Goal: Task Accomplishment & Management: Complete application form

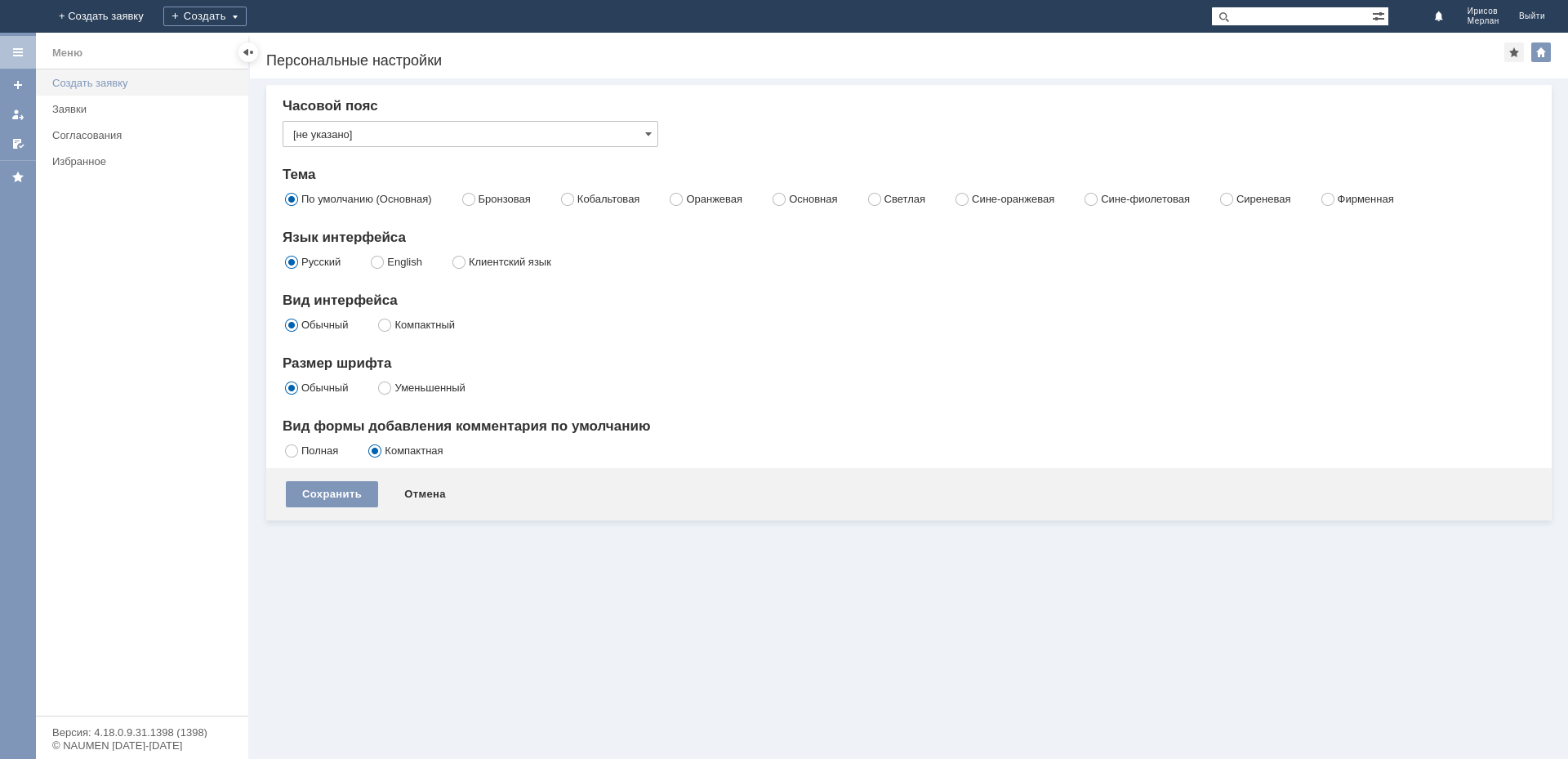
click at [99, 86] on div "Создать заявку" at bounding box center [145, 83] width 187 height 12
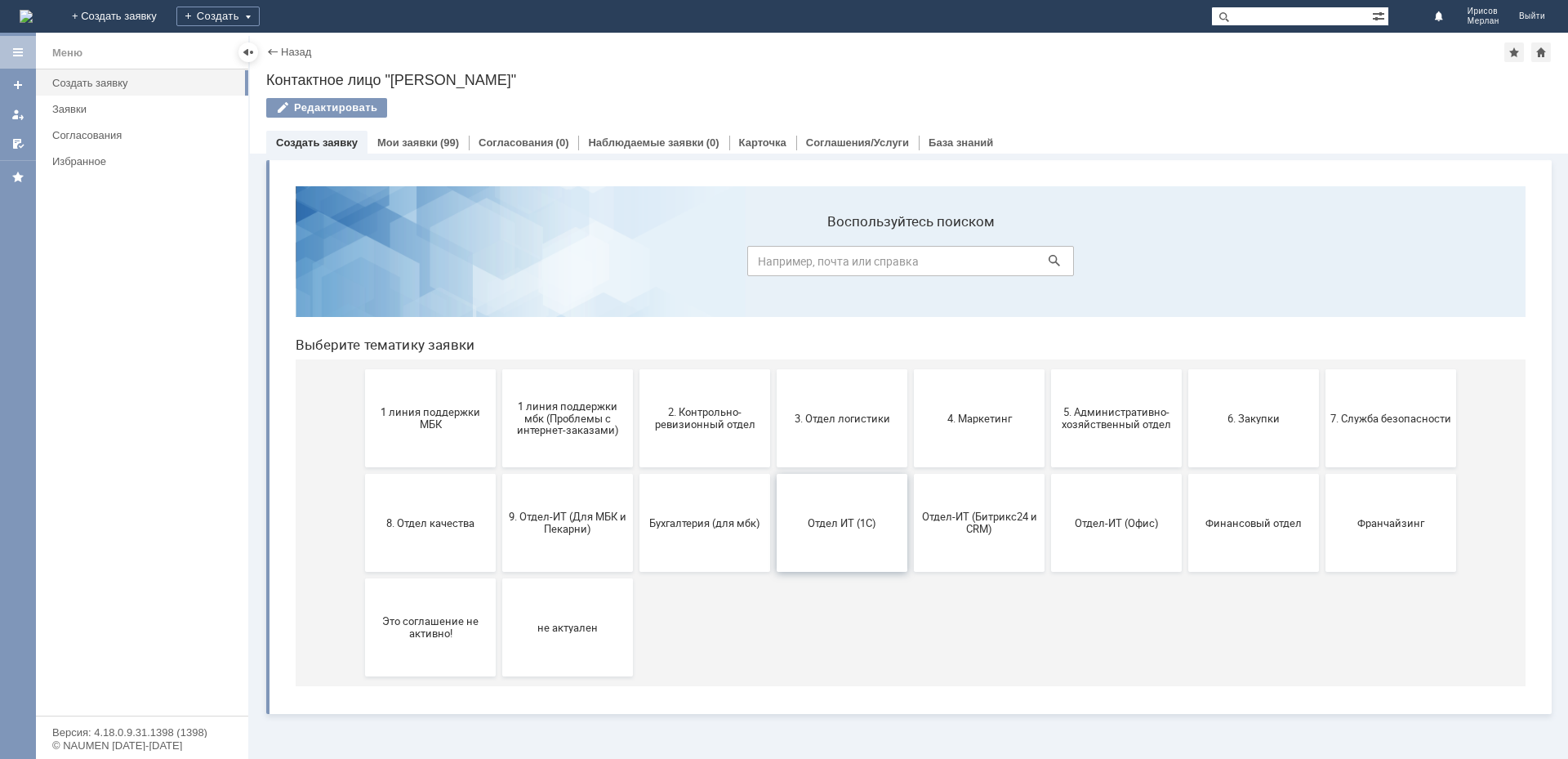
click at [871, 547] on button "Отдел ИТ (1С)" at bounding box center [841, 523] width 131 height 98
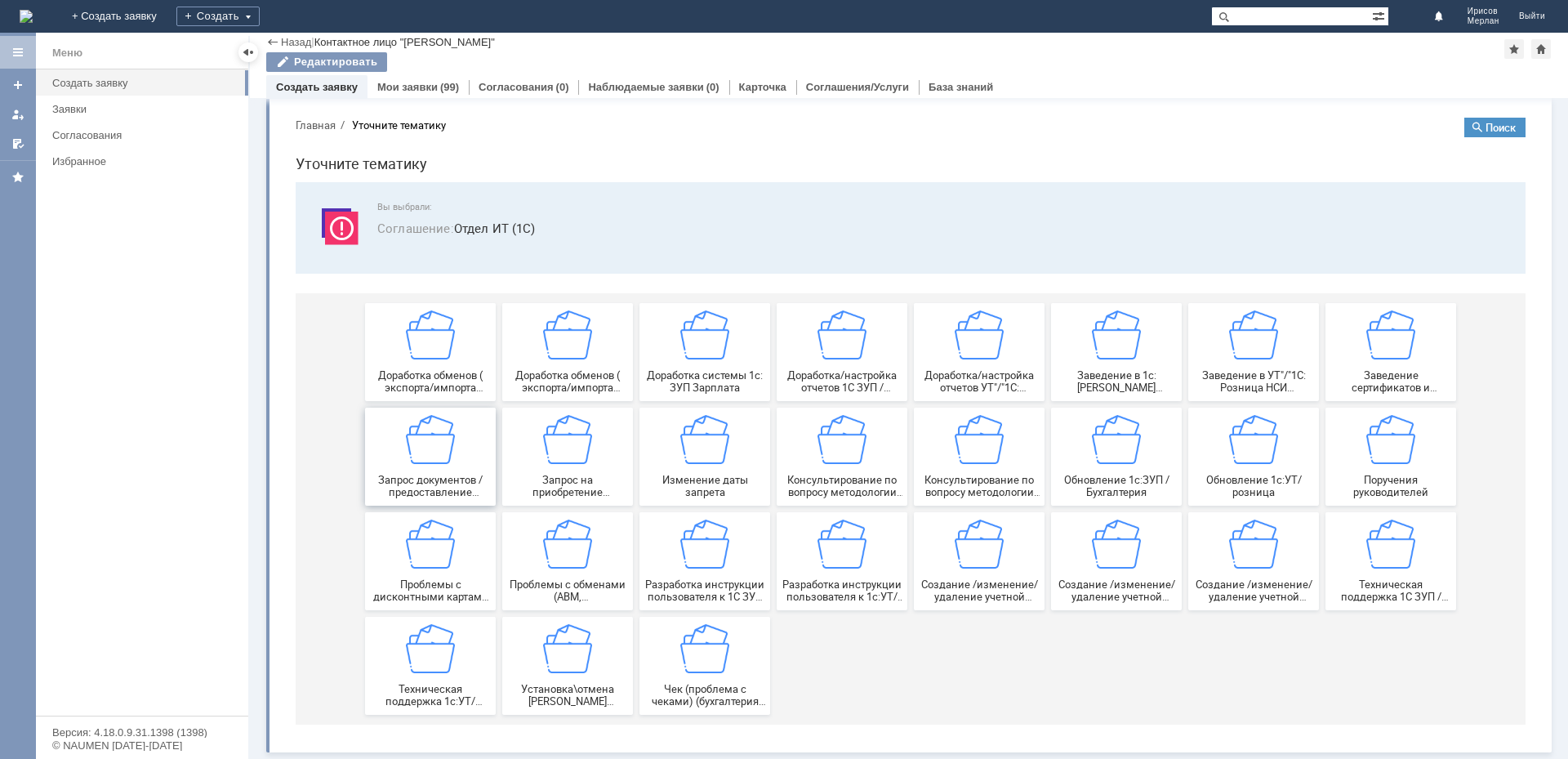
scroll to position [14, 0]
click at [442, 656] on img at bounding box center [430, 649] width 49 height 49
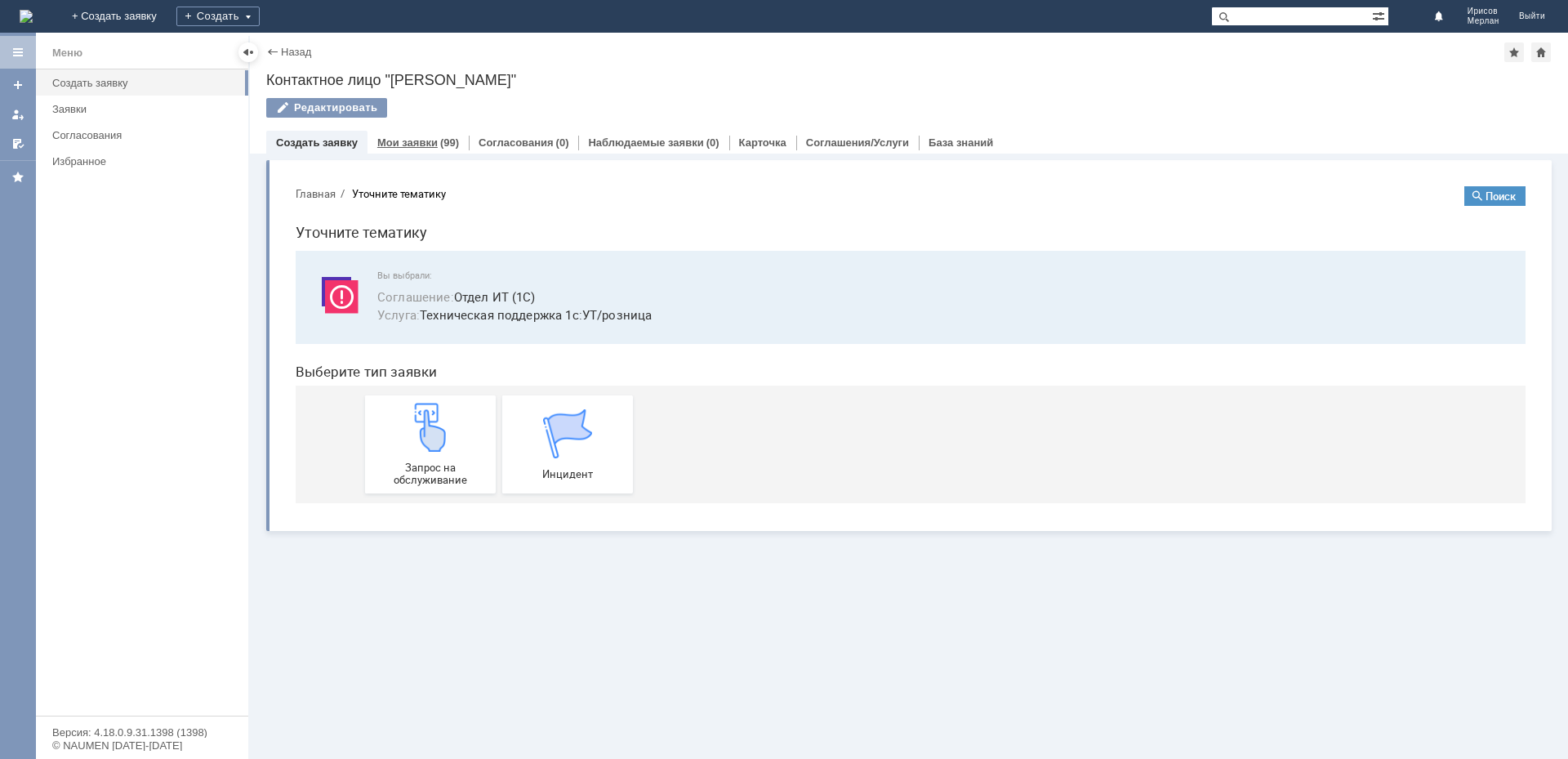
click at [393, 142] on link "Мои заявки" at bounding box center [407, 143] width 60 height 12
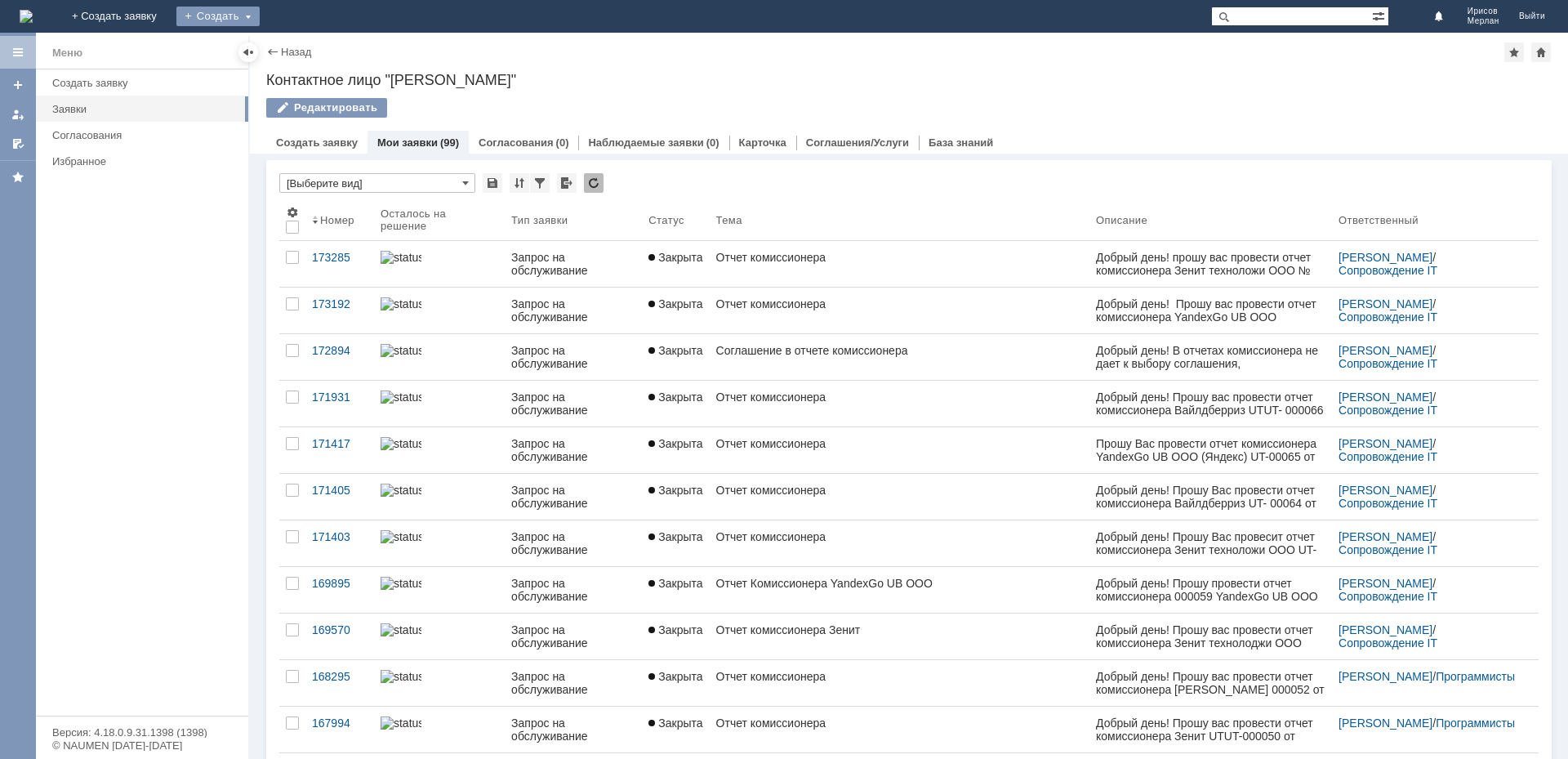
click at [259, 20] on div "Создать" at bounding box center [217, 16] width 83 height 19
click at [166, 19] on link "+ Создать заявку" at bounding box center [114, 16] width 104 height 32
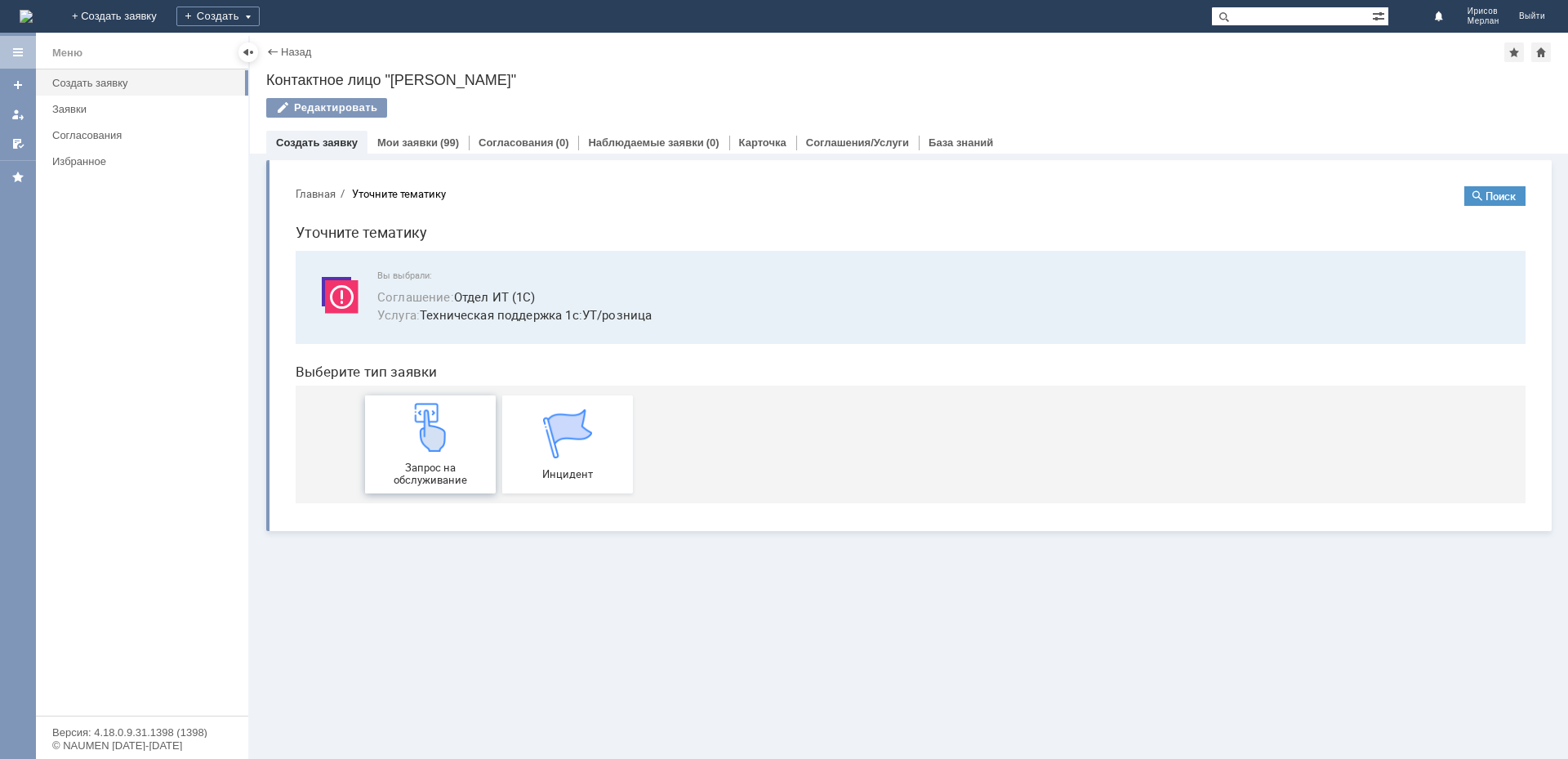
click at [429, 450] on img at bounding box center [430, 428] width 49 height 49
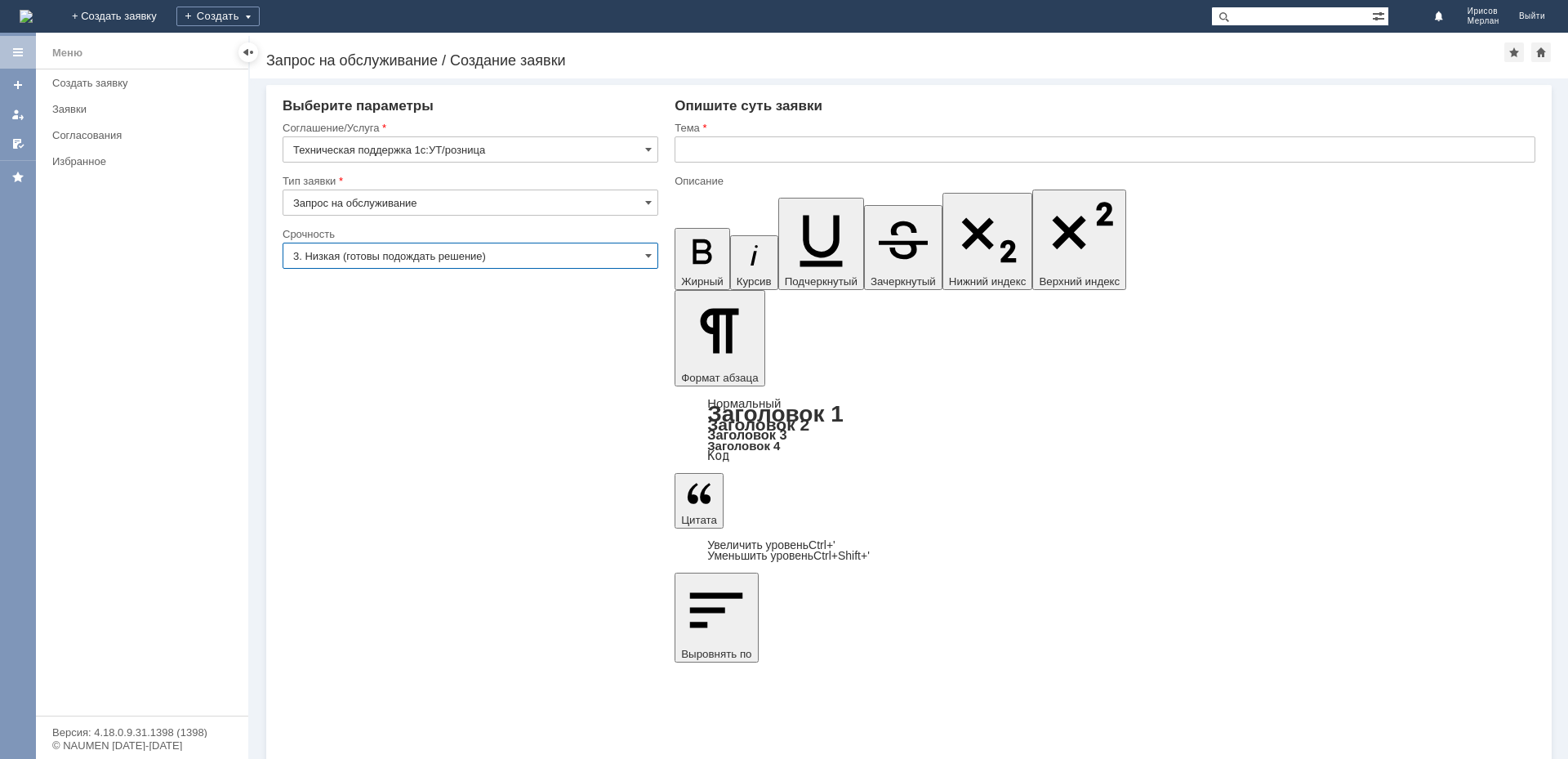
click at [410, 258] on input "3. Низкая (готовы подождать решение)" at bounding box center [470, 256] width 376 height 26
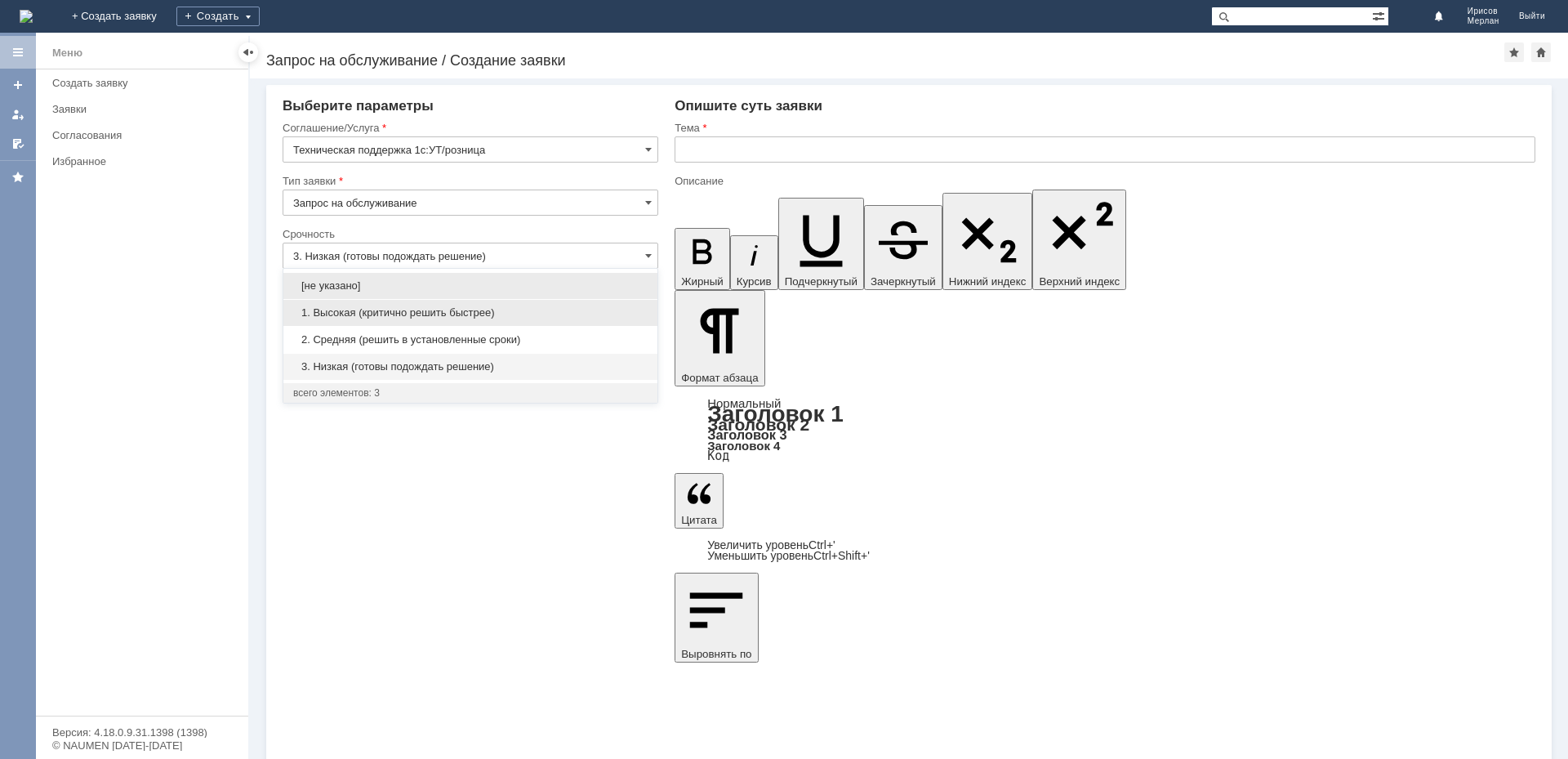
click at [406, 318] on span "1. Высокая (критично решить быстрее)" at bounding box center [470, 313] width 355 height 13
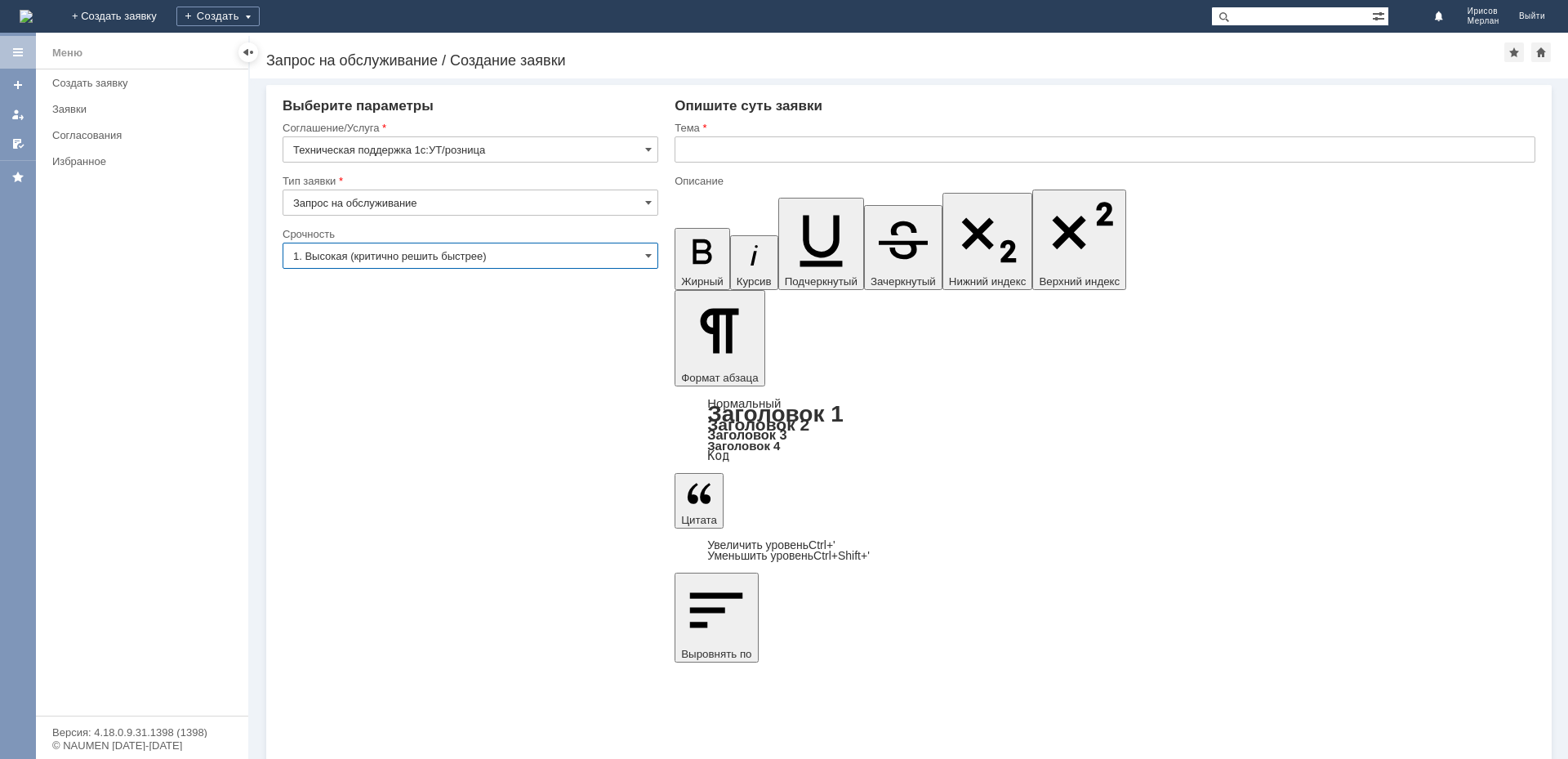
type input "1. Высокая (критично решить быстрее)"
click at [433, 204] on input "Запрос на обслуживание" at bounding box center [470, 202] width 376 height 26
click at [772, 152] on input "text" at bounding box center [1105, 150] width 860 height 26
type input "Запрос на обслуживание"
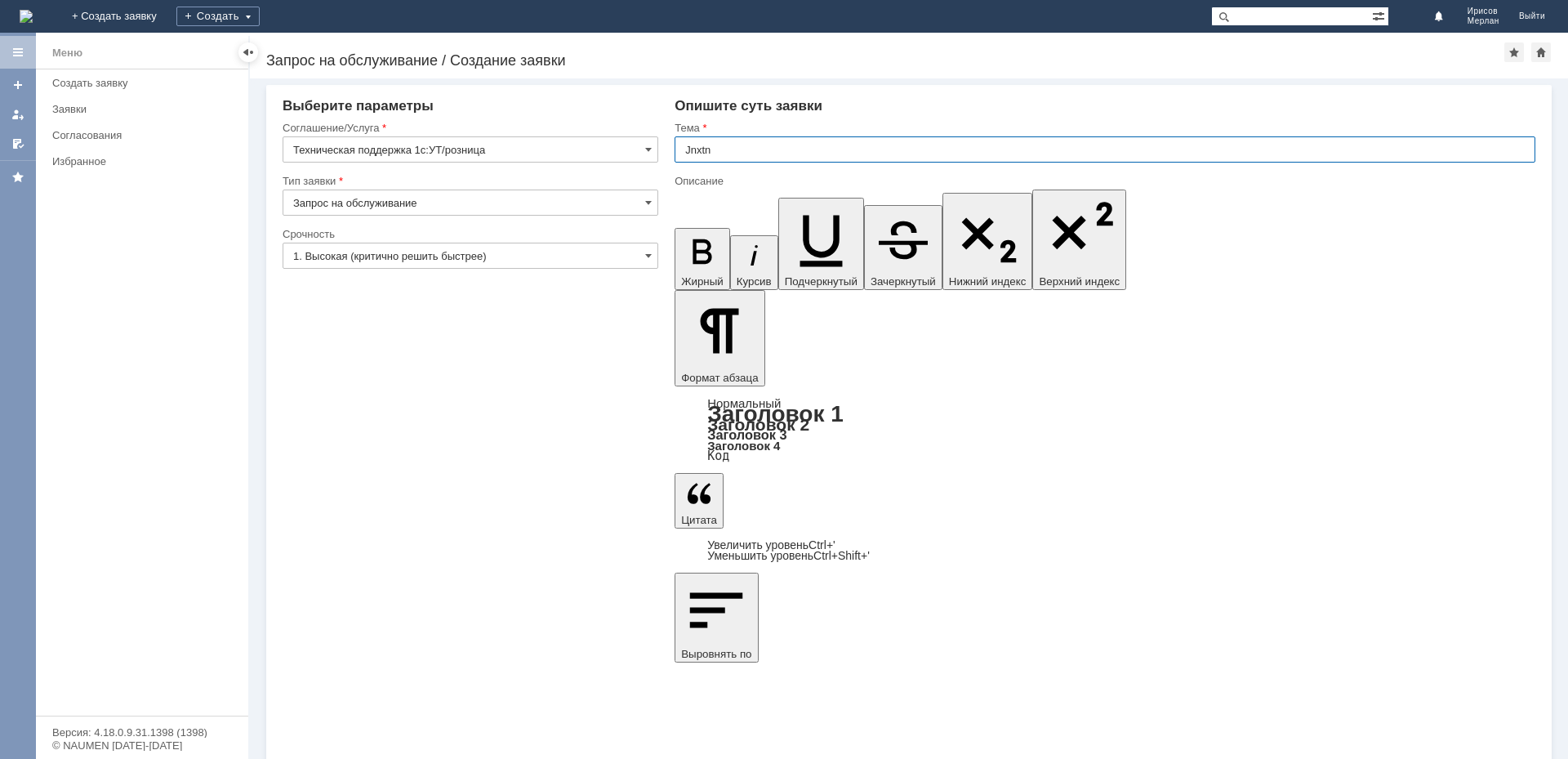
type input "Jnxtn"
type input "Отчет комиссионера WB"
